Goal: Contribute content: Add original content to the website for others to see

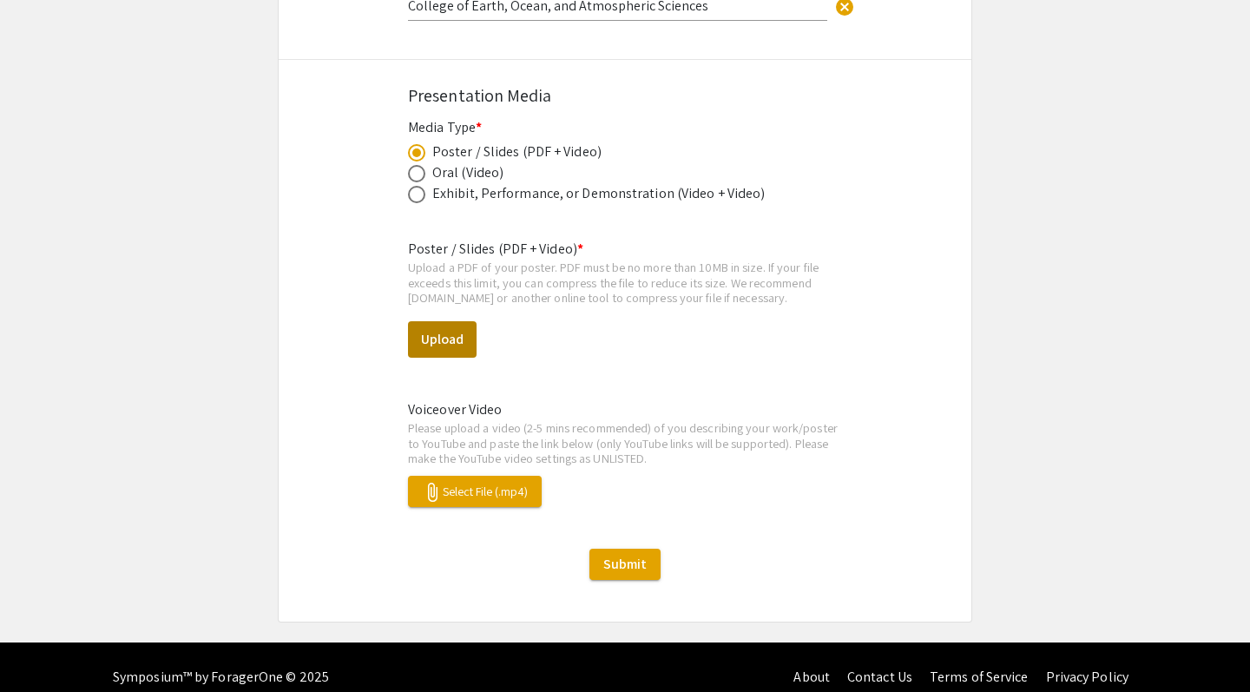
scroll to position [2155, 0]
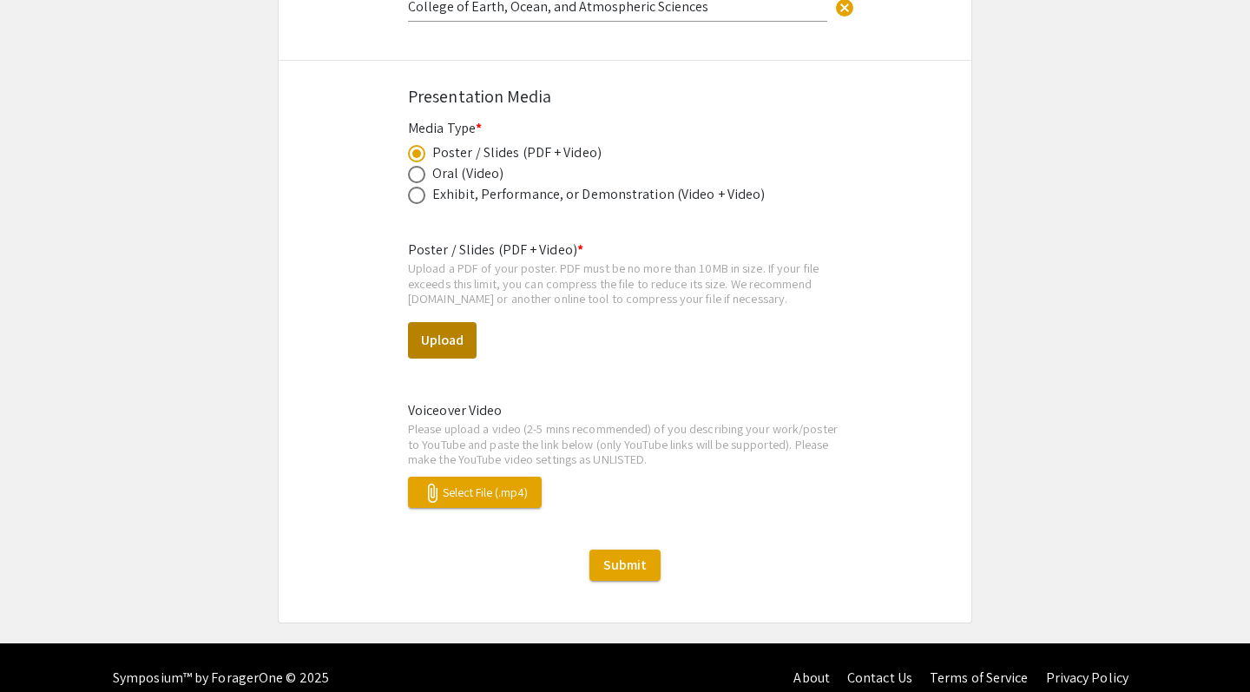
click at [439, 322] on button "Upload" at bounding box center [442, 340] width 69 height 36
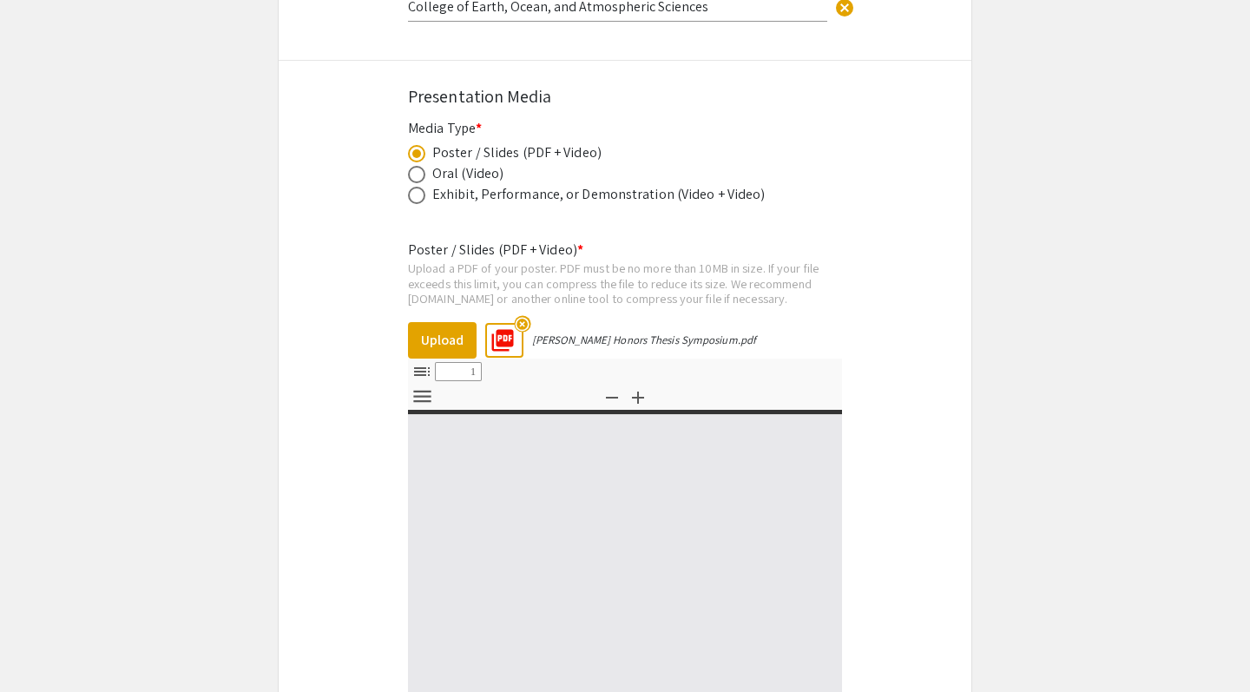
select select "custom"
type input "0"
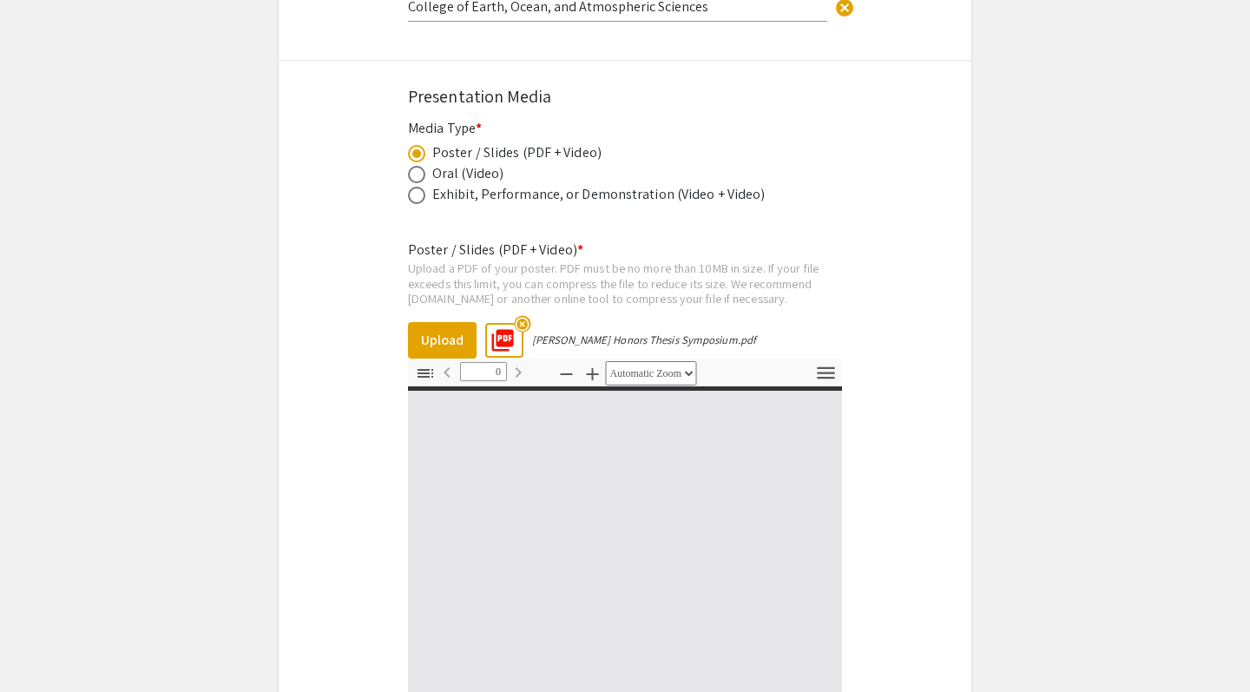
select select "custom"
type input "1"
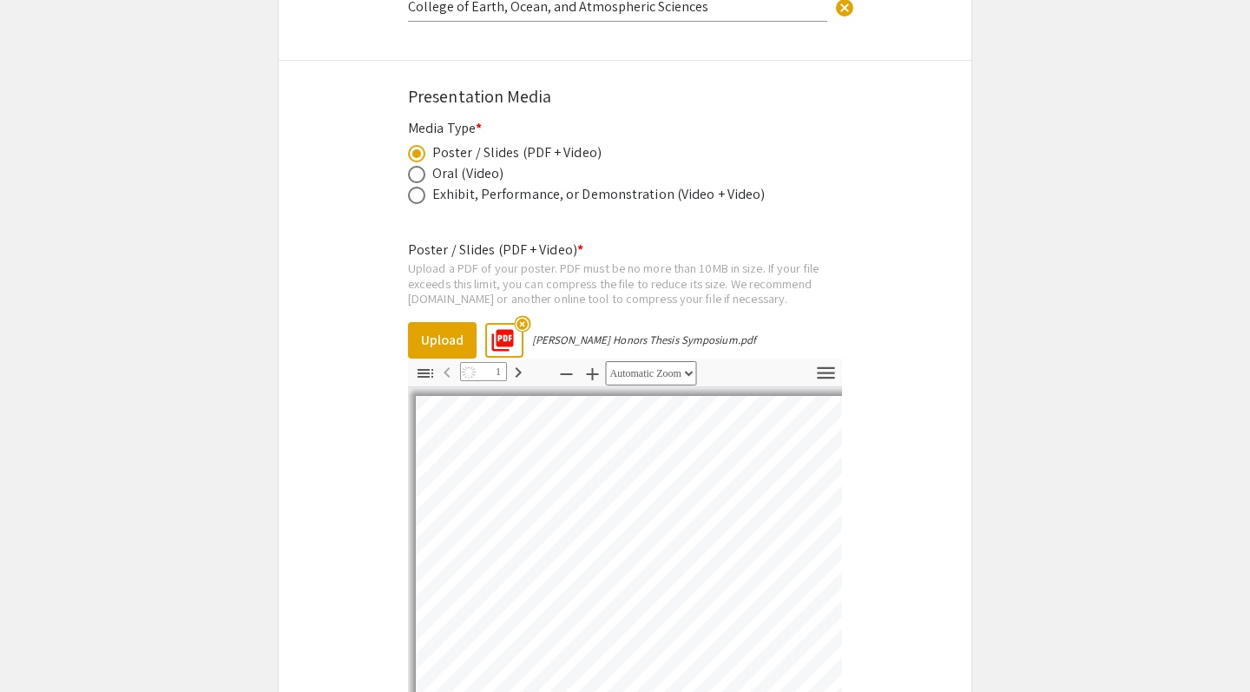
select select "auto"
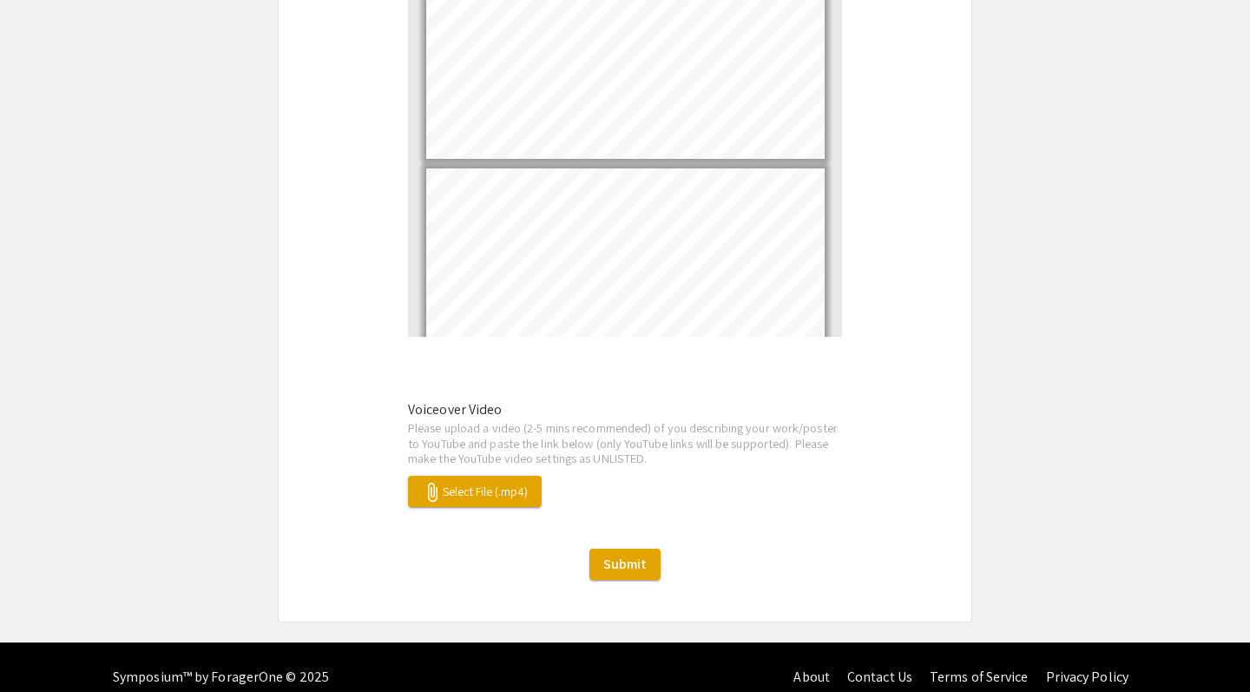
scroll to position [2610, 0]
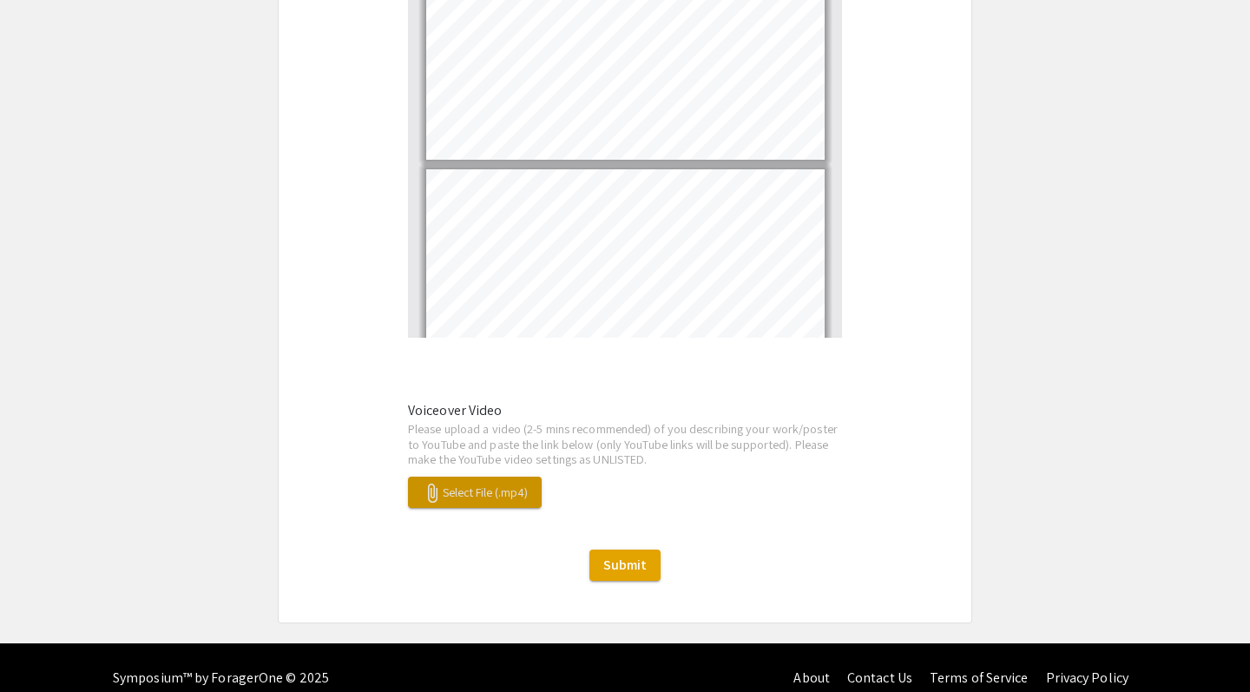
click at [455, 484] on span "attach_file Select File (.mp4)" at bounding box center [475, 492] width 106 height 16
click at [461, 484] on span "attach_file Select File (.mp4)" at bounding box center [475, 492] width 106 height 16
click at [470, 484] on span "attach_file Select File (.mp4)" at bounding box center [475, 492] width 106 height 16
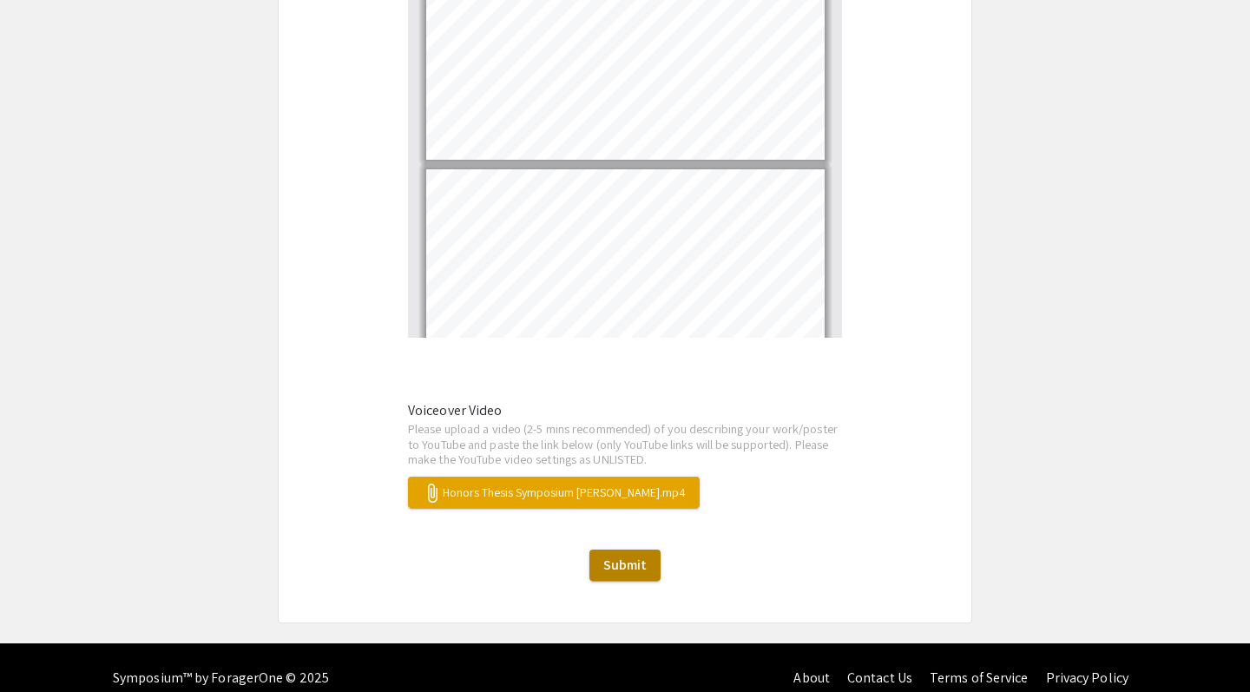
click at [634, 555] on span "Submit" at bounding box center [624, 564] width 43 height 18
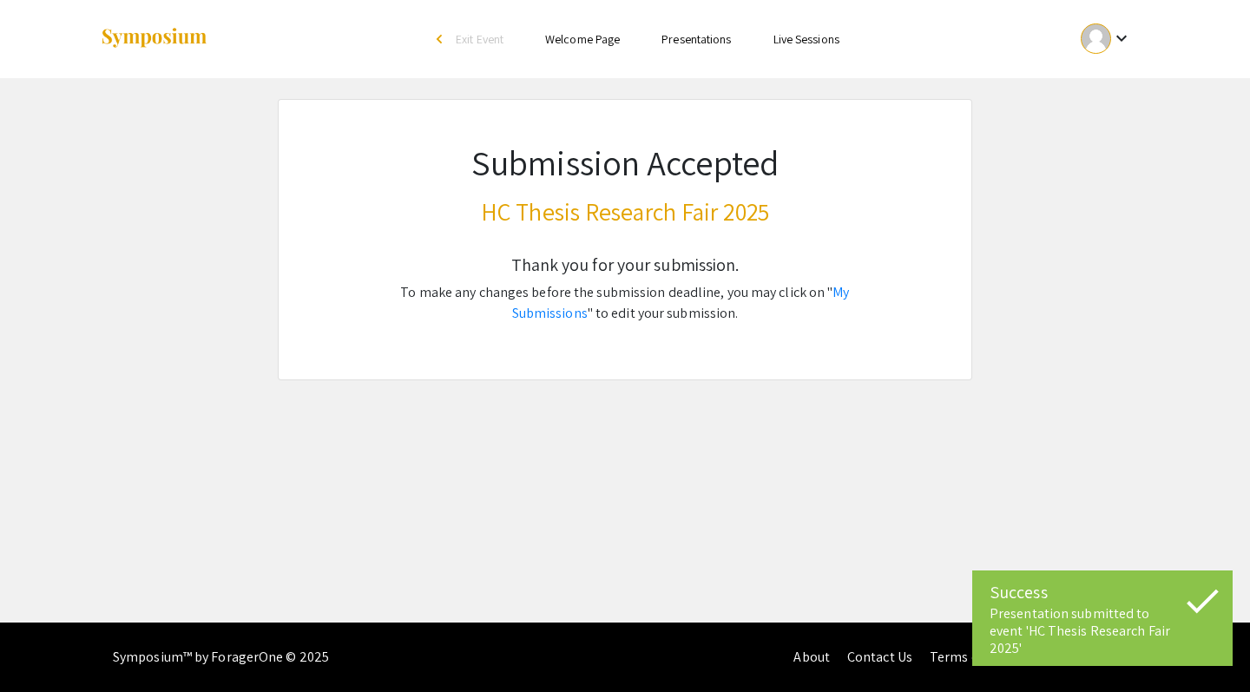
scroll to position [0, 0]
click at [828, 295] on link "My Submissions" at bounding box center [681, 302] width 338 height 39
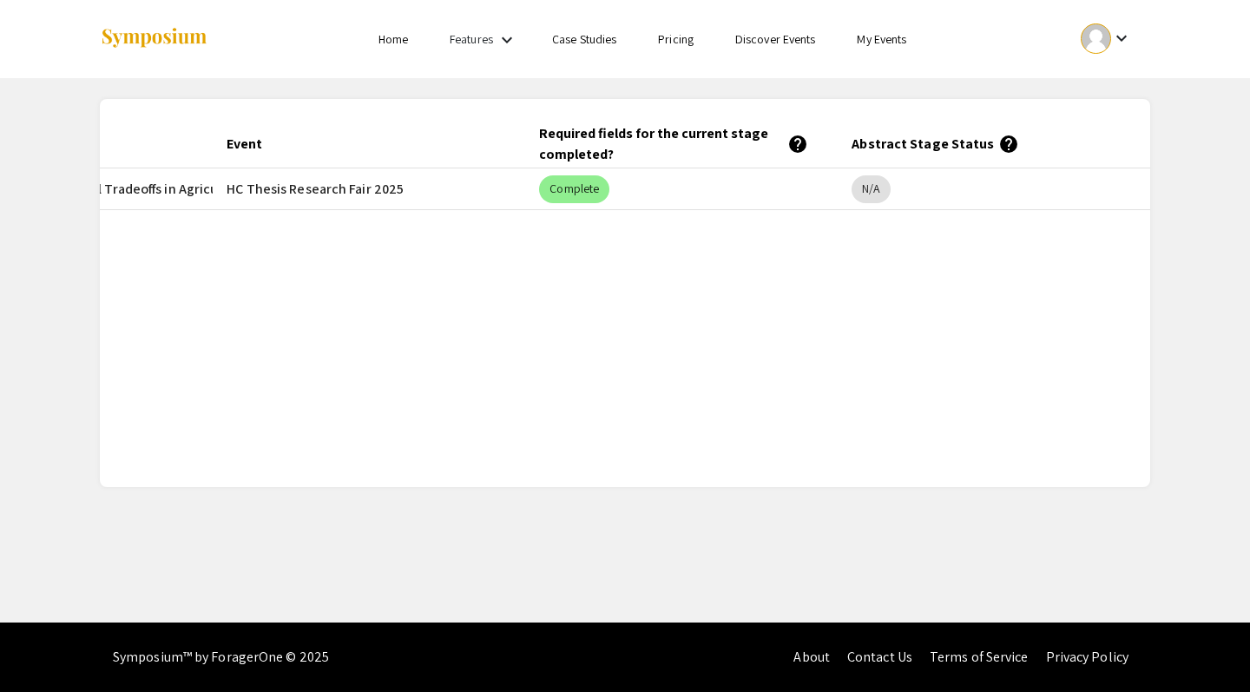
scroll to position [0, 274]
click at [874, 37] on link "My Events" at bounding box center [881, 39] width 49 height 16
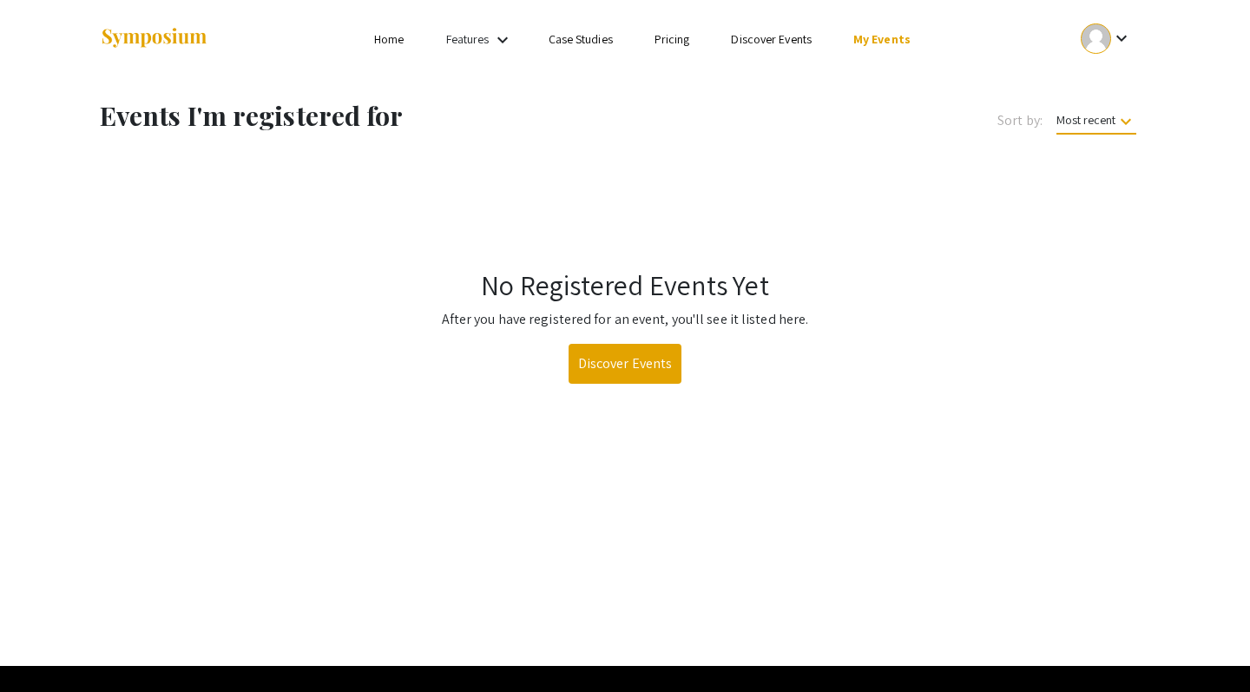
click at [394, 37] on link "Home" at bounding box center [389, 39] width 30 height 16
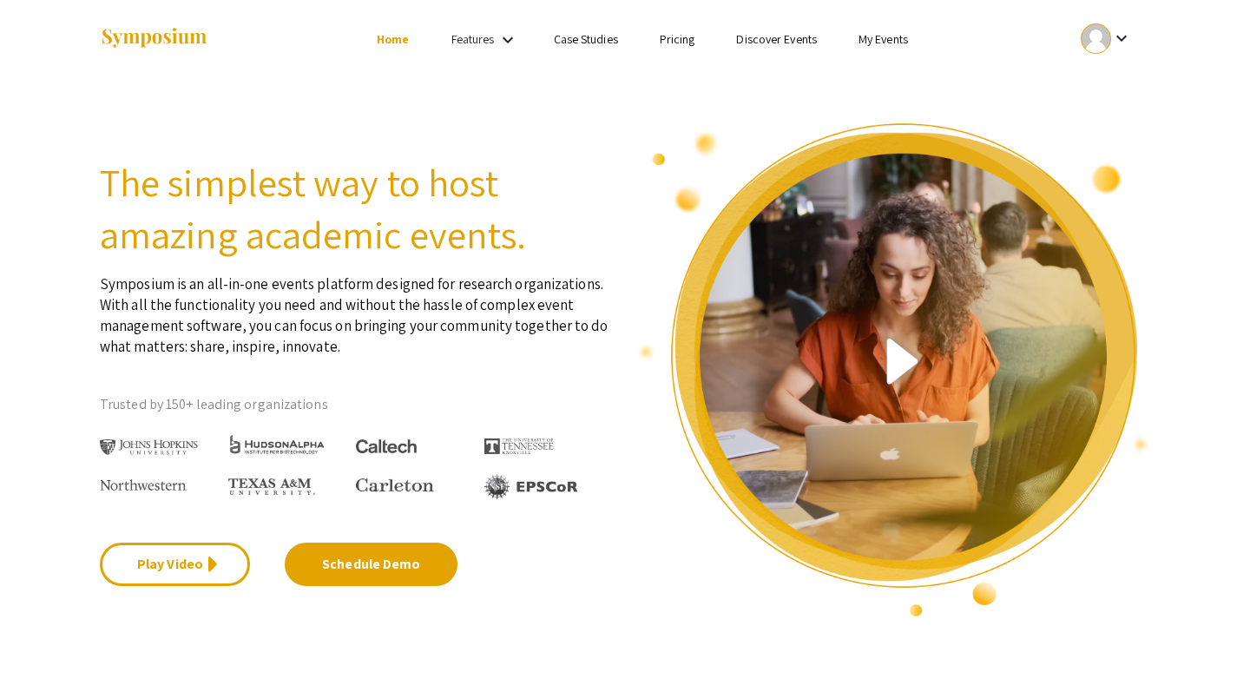
click at [487, 37] on link "Features" at bounding box center [472, 39] width 43 height 16
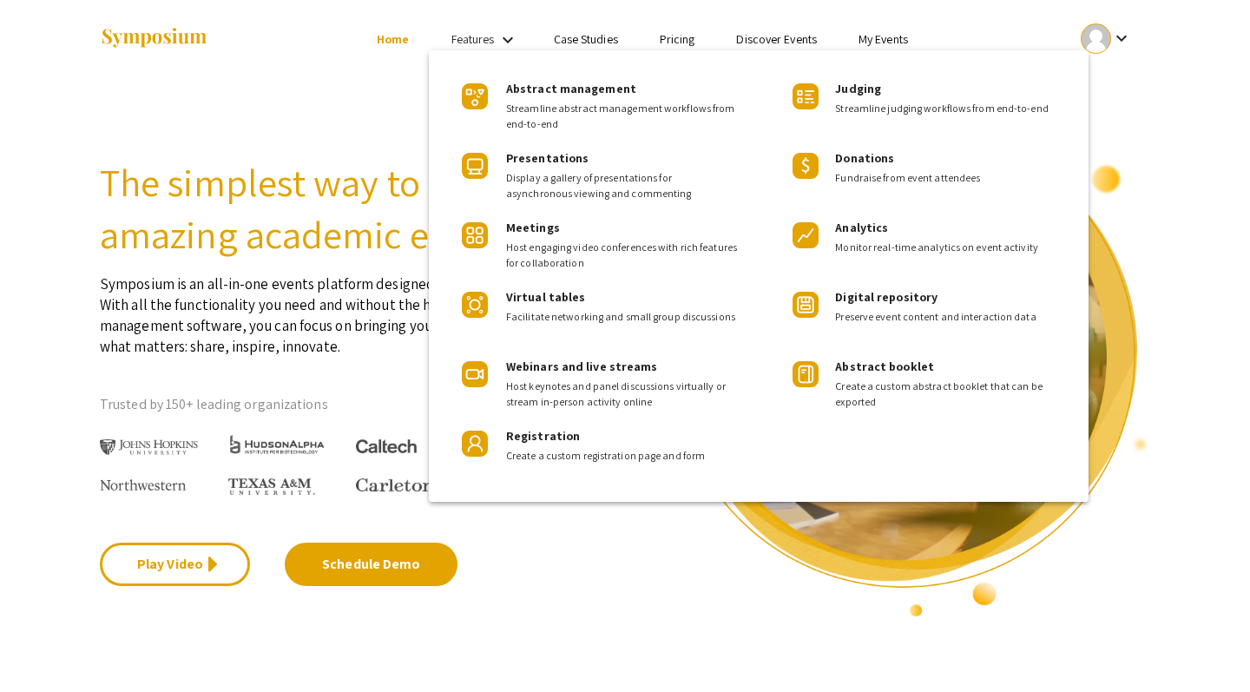
click at [487, 37] on div at bounding box center [625, 346] width 1250 height 692
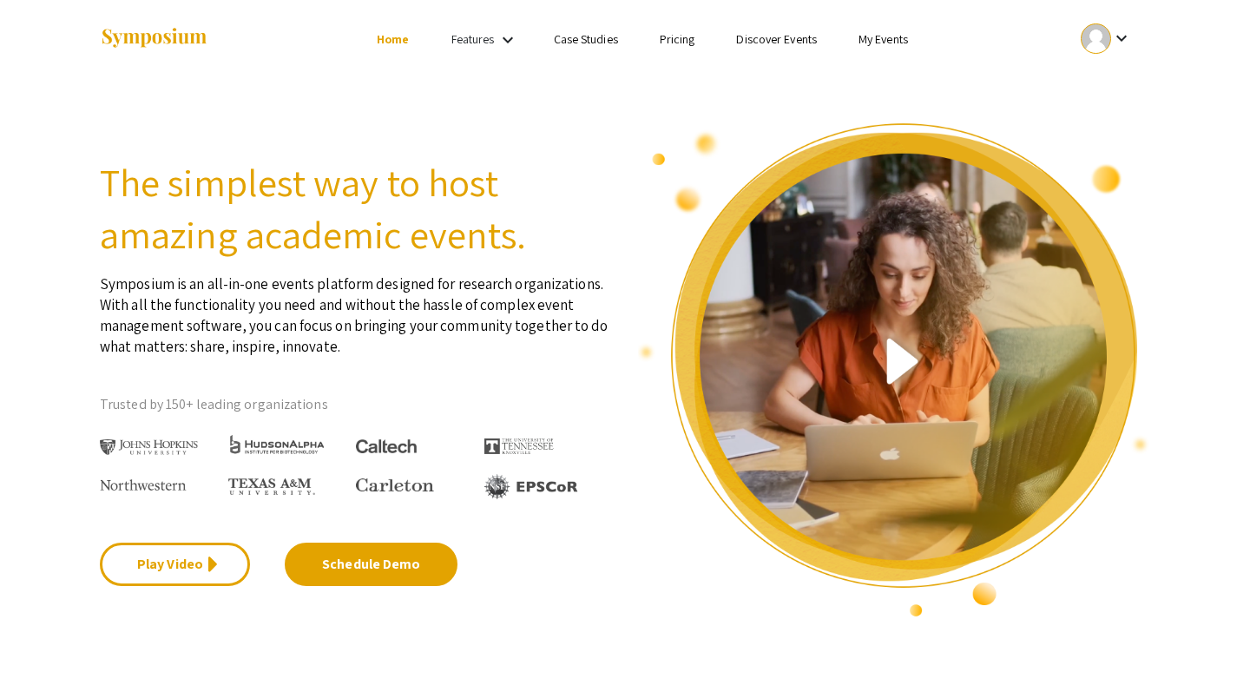
click at [1113, 40] on mat-icon "keyboard_arrow_down" at bounding box center [1121, 38] width 21 height 21
click at [1115, 119] on button "My Submissions" at bounding box center [1115, 128] width 107 height 42
